Goal: Task Accomplishment & Management: Complete application form

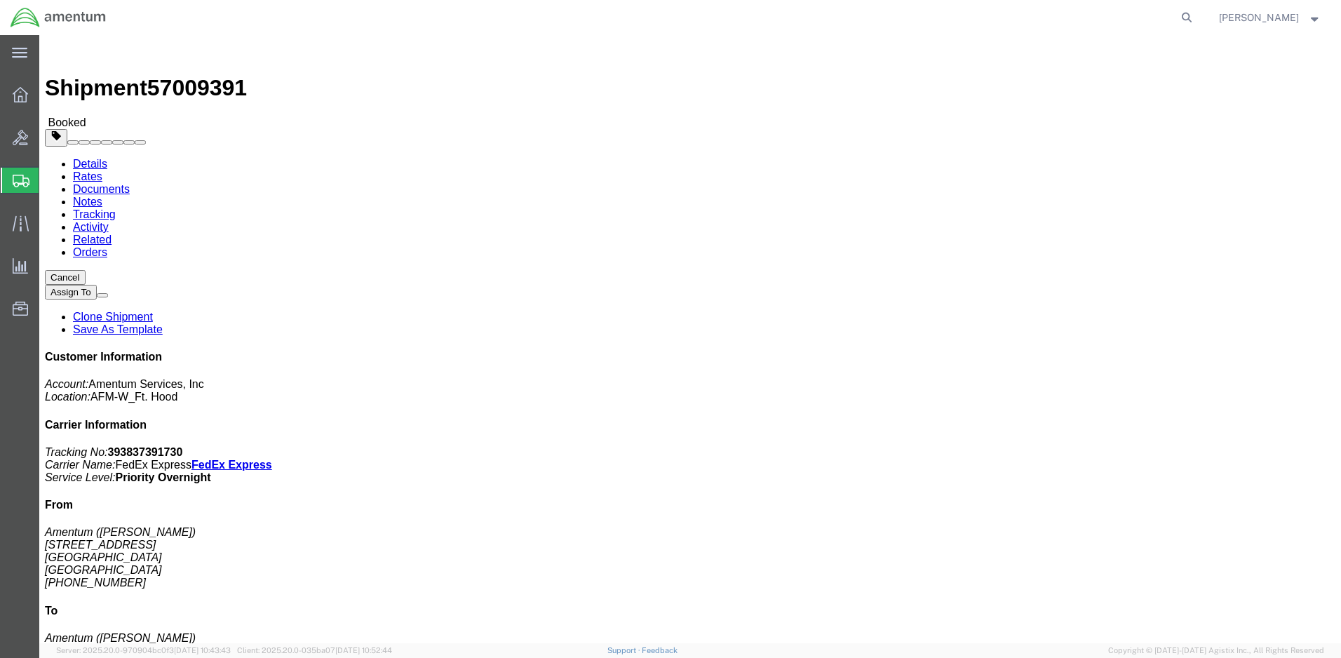
click at [0, 0] on span "Create Shipment" at bounding box center [0, 0] width 0 height 0
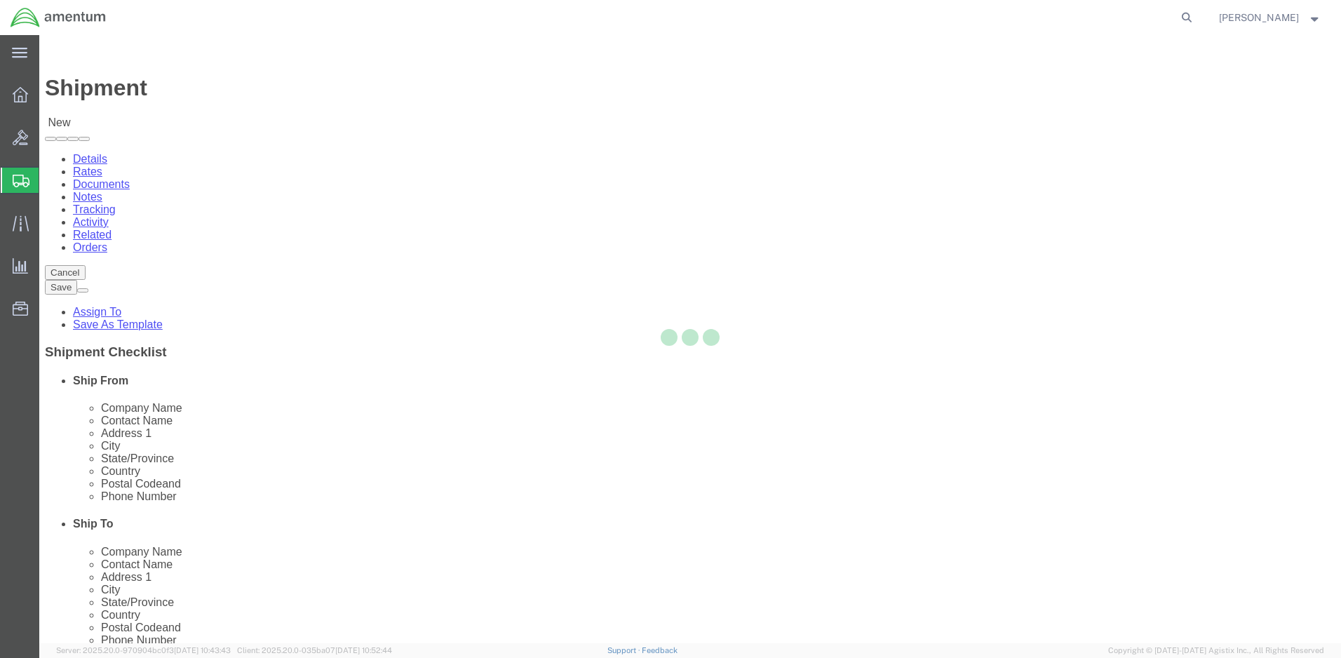
select select
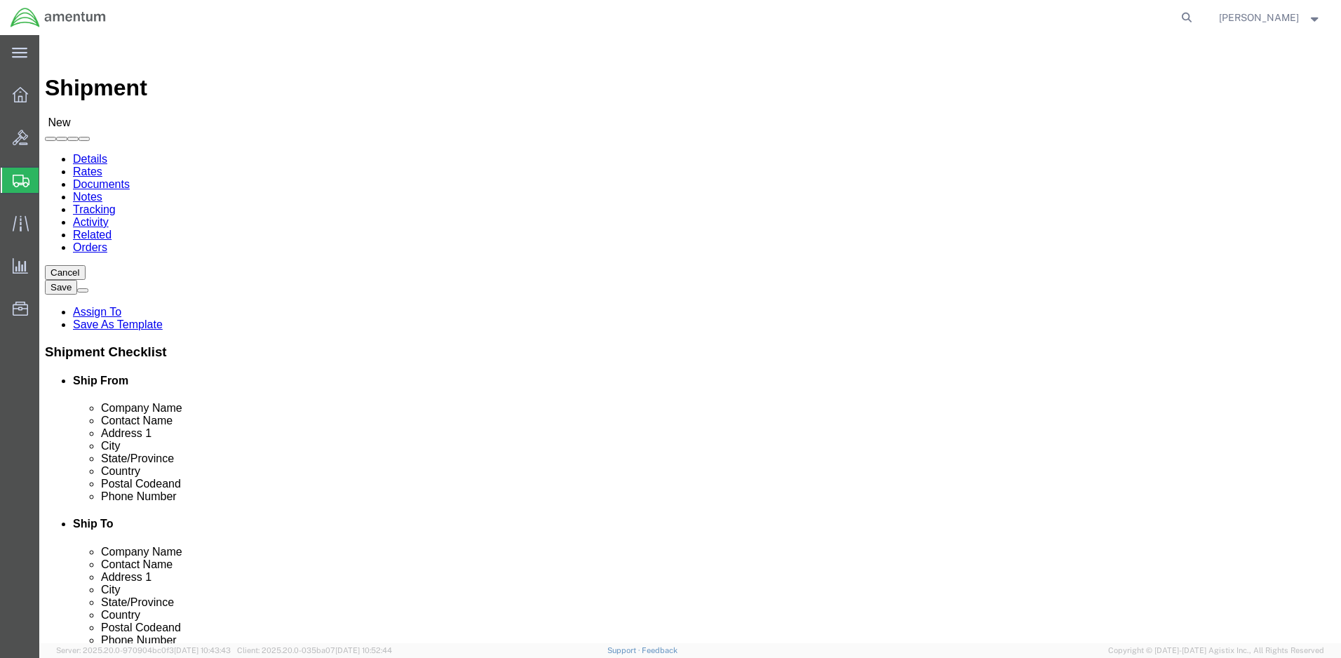
click input "text"
type input "1-227th"
type input "SGT [PERSON_NAME]"
type input "[STREET_ADDRESS][PERSON_NAME]"
type input "YDA"
